Goal: Transaction & Acquisition: Download file/media

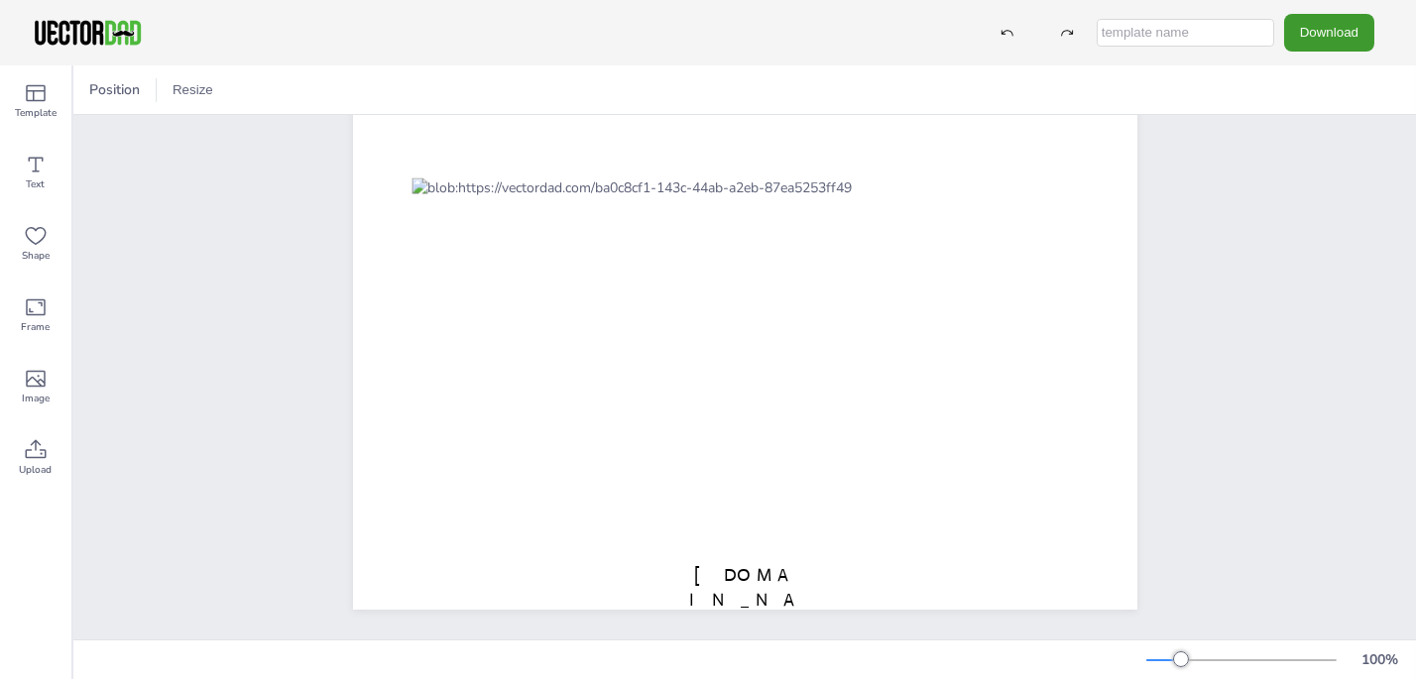
scroll to position [57, 0]
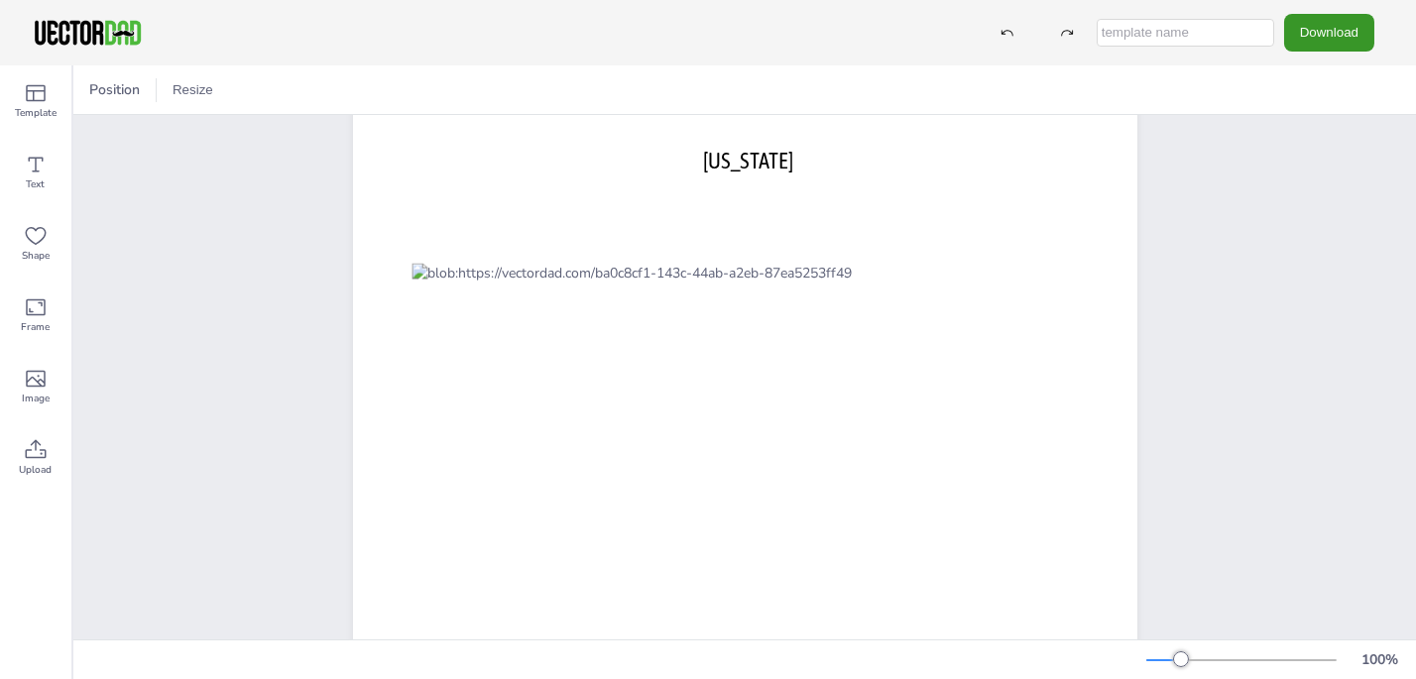
click at [1328, 29] on button "Download" at bounding box center [1329, 32] width 90 height 37
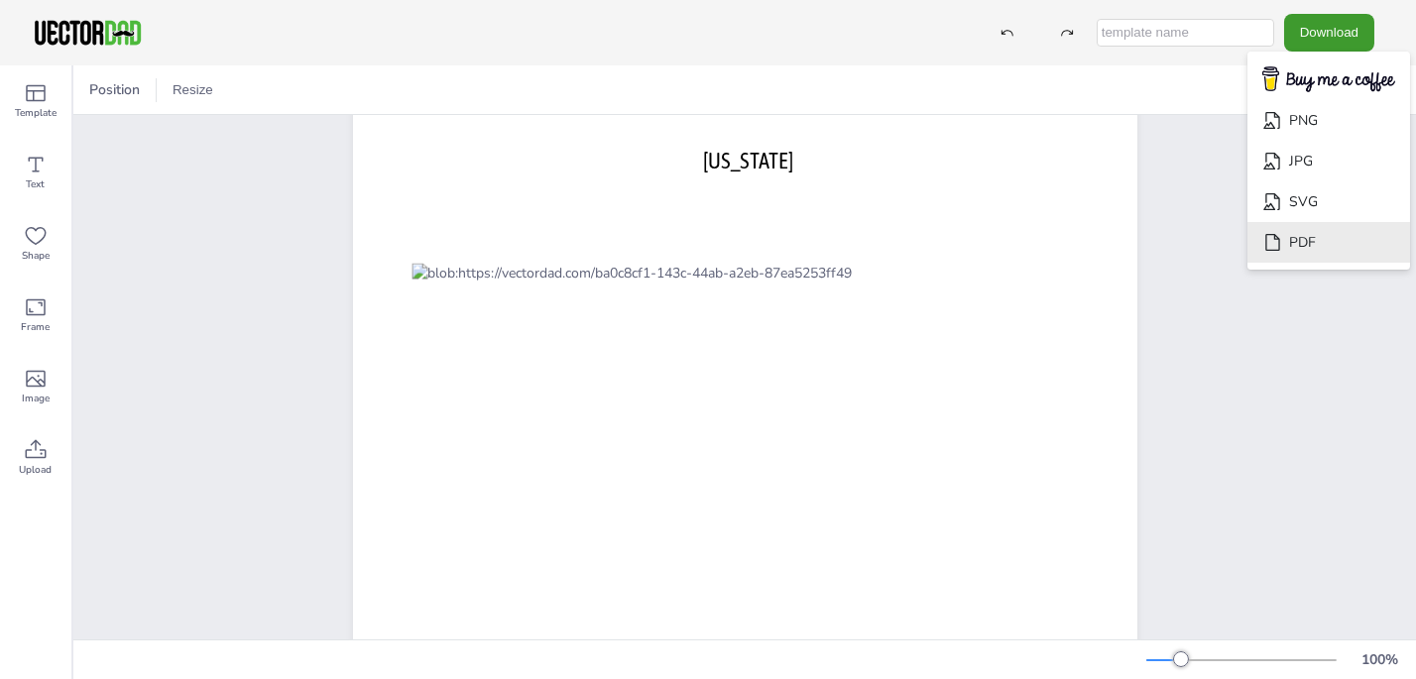
click at [1301, 246] on li "PDF" at bounding box center [1328, 242] width 163 height 41
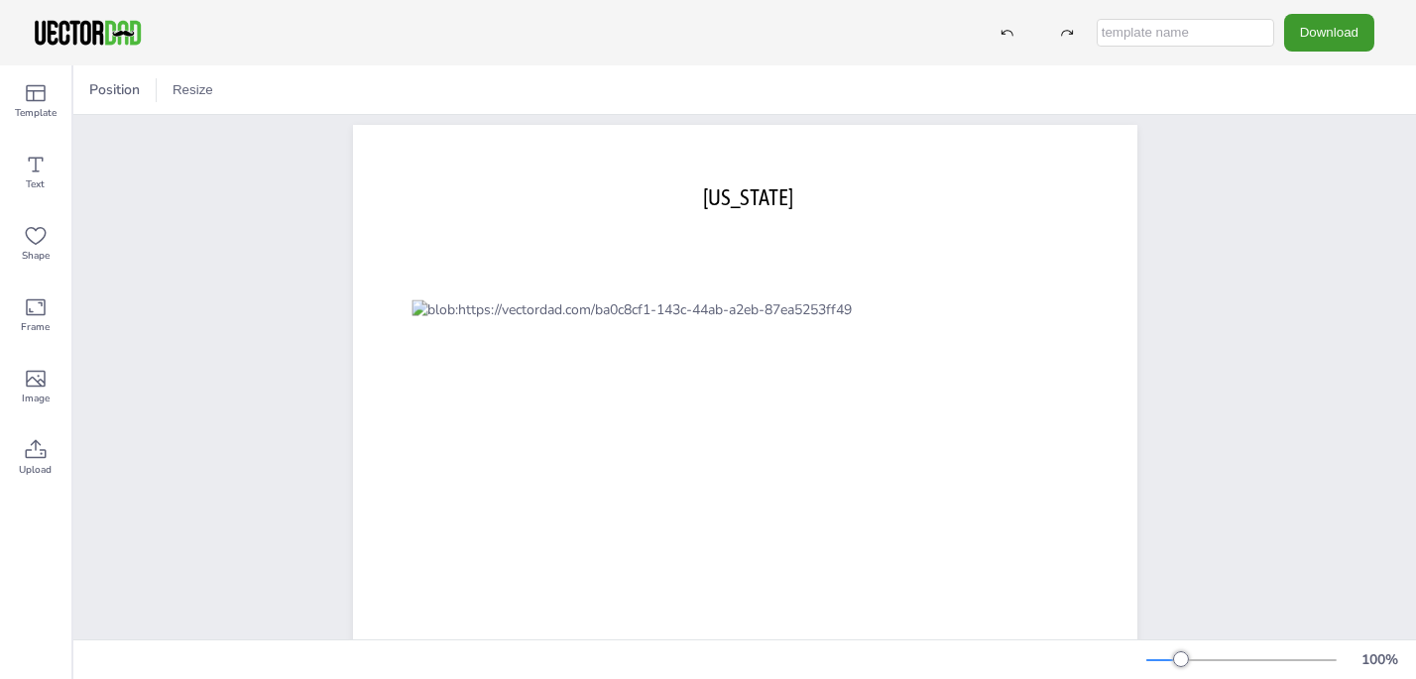
scroll to position [0, 0]
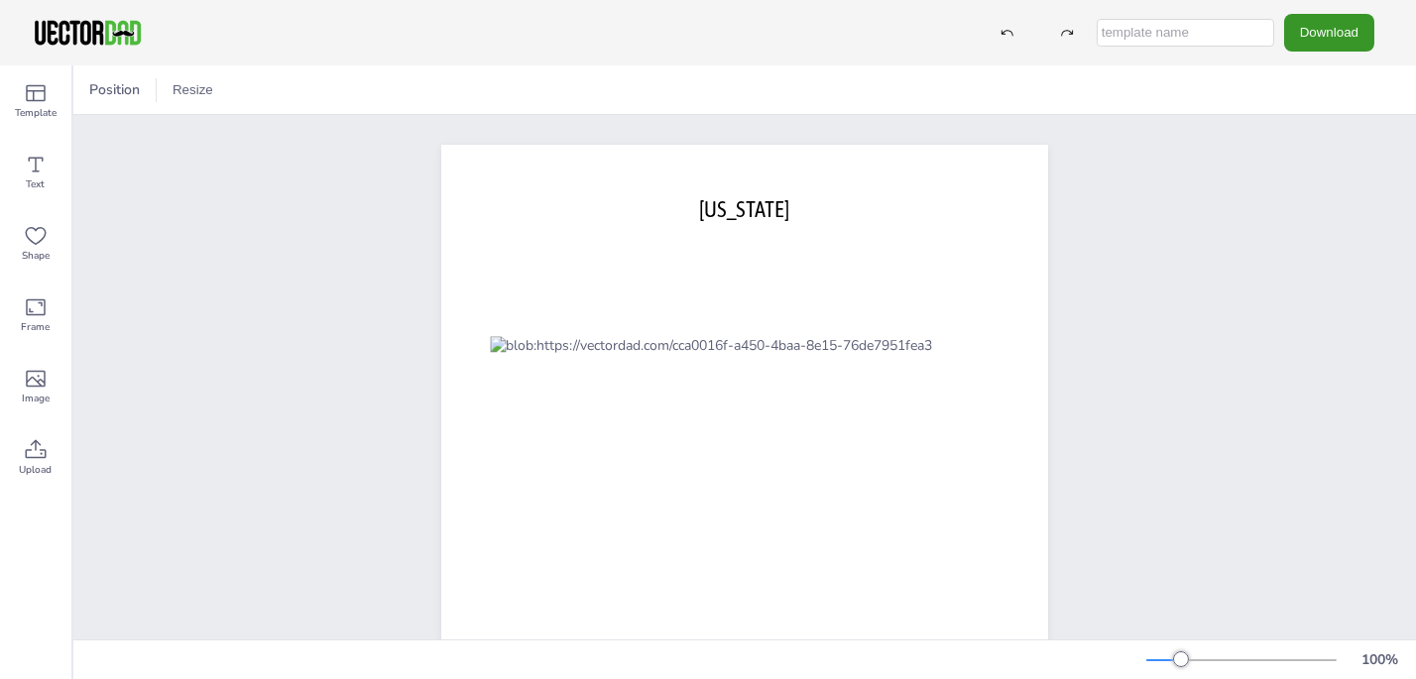
click at [1331, 39] on button "Download" at bounding box center [1329, 32] width 90 height 37
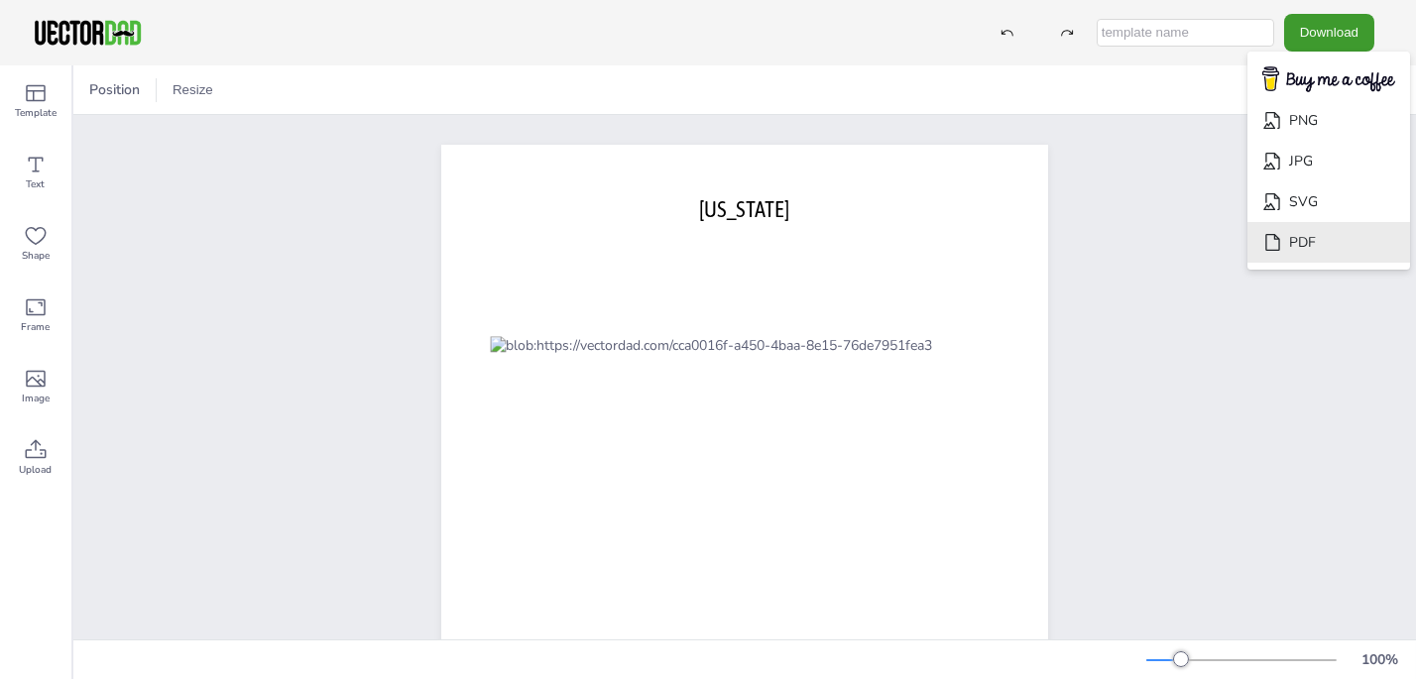
click at [1300, 244] on li "PDF" at bounding box center [1328, 242] width 163 height 41
